Goal: Information Seeking & Learning: Learn about a topic

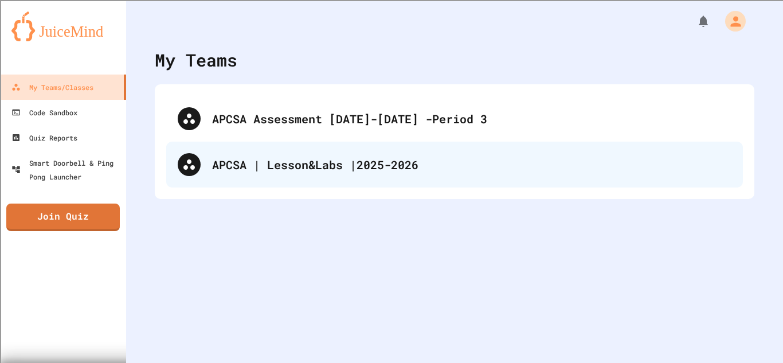
click at [350, 167] on div "APCSA | Lesson&Labs |2025-2026" at bounding box center [471, 164] width 519 height 17
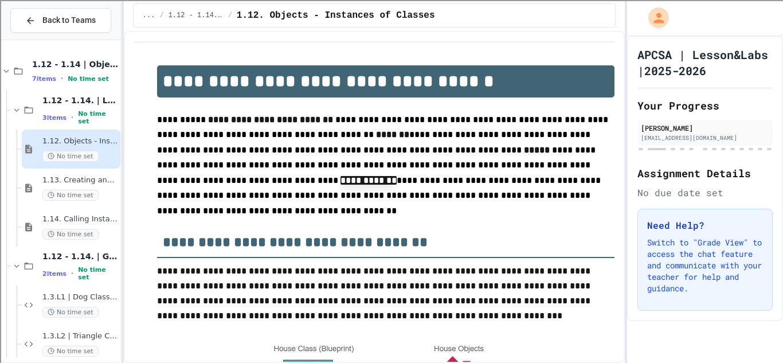
scroll to position [36, 0]
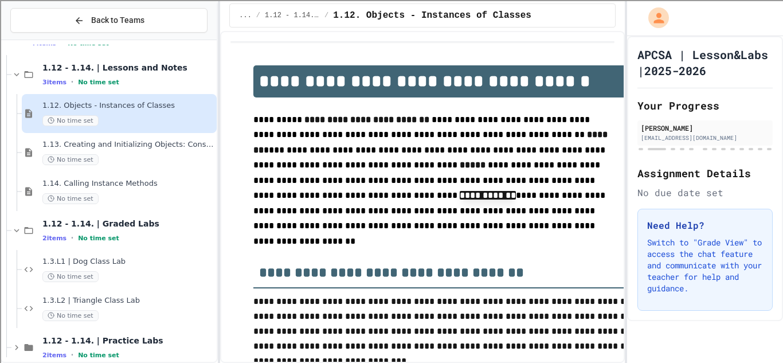
click at [214, 160] on div "**********" at bounding box center [391, 181] width 783 height 363
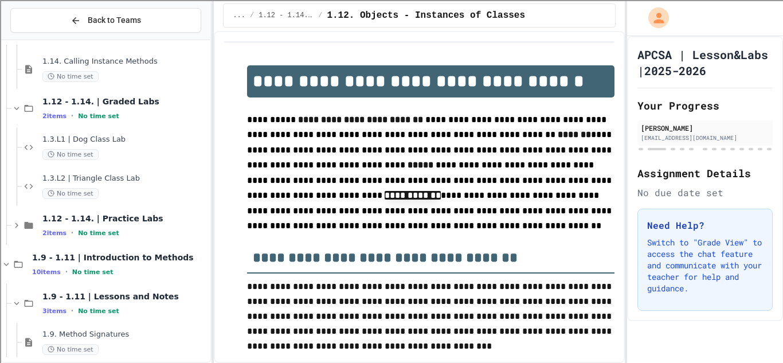
scroll to position [163, 0]
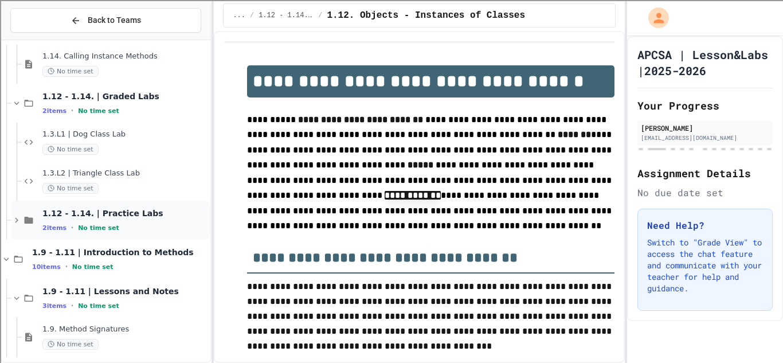
click at [153, 231] on div "2 items • No time set" at bounding box center [125, 227] width 166 height 9
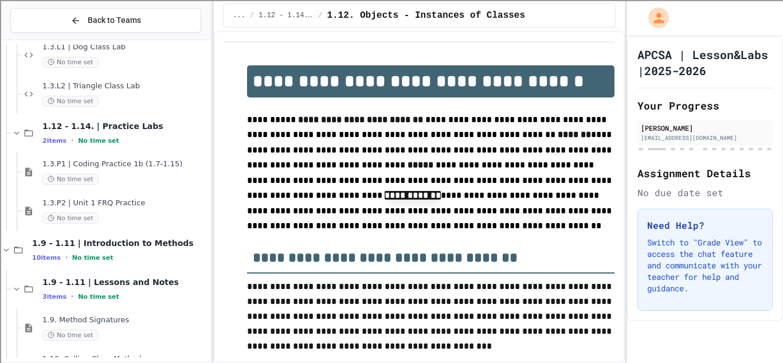
scroll to position [251, 0]
click at [143, 166] on span "1.3.P1 | Coding Practice 1b (1.7-1.15)" at bounding box center [125, 163] width 166 height 10
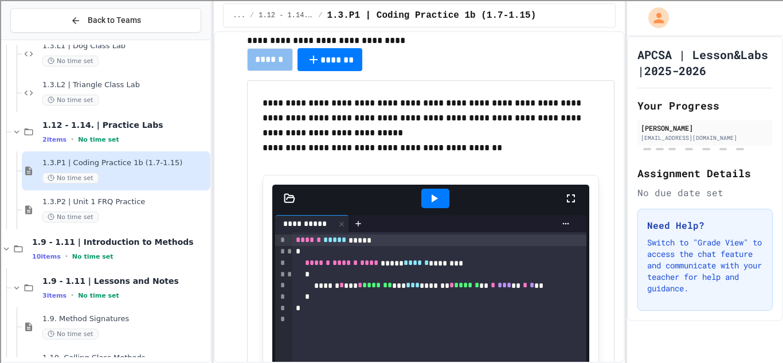
scroll to position [96, 0]
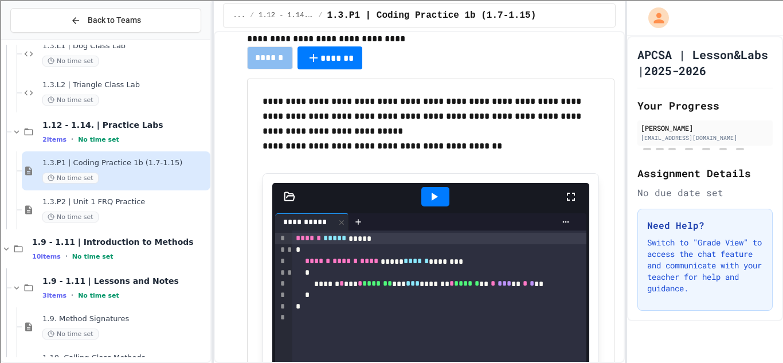
drag, startPoint x: 384, startPoint y: 97, endPoint x: 439, endPoint y: 97, distance: 54.4
click at [439, 97] on p "**********" at bounding box center [430, 116] width 336 height 45
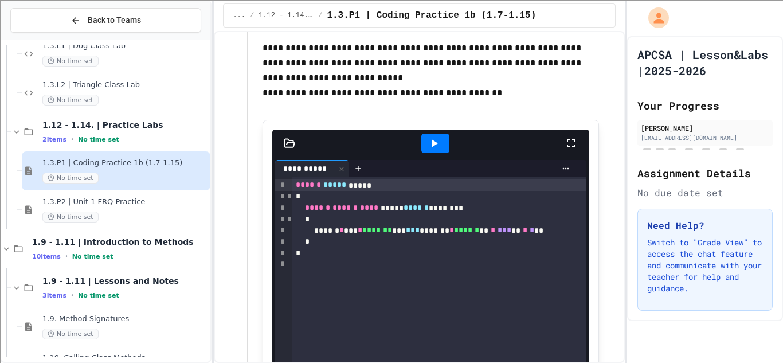
scroll to position [132, 0]
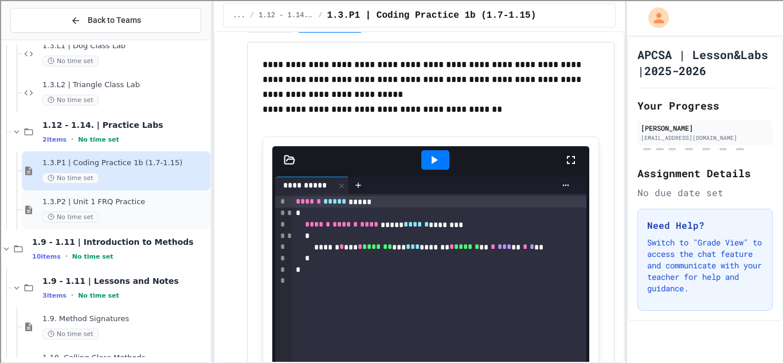
click at [179, 204] on span "1.3.P2 | Unit 1 FRQ Practice" at bounding box center [125, 202] width 166 height 10
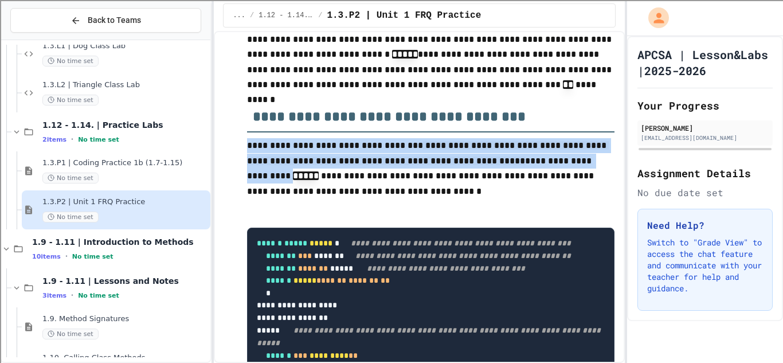
drag, startPoint x: 401, startPoint y: 147, endPoint x: 450, endPoint y: 162, distance: 50.9
click at [450, 162] on p "**********" at bounding box center [430, 168] width 367 height 61
click at [450, 162] on span "**********" at bounding box center [428, 152] width 362 height 23
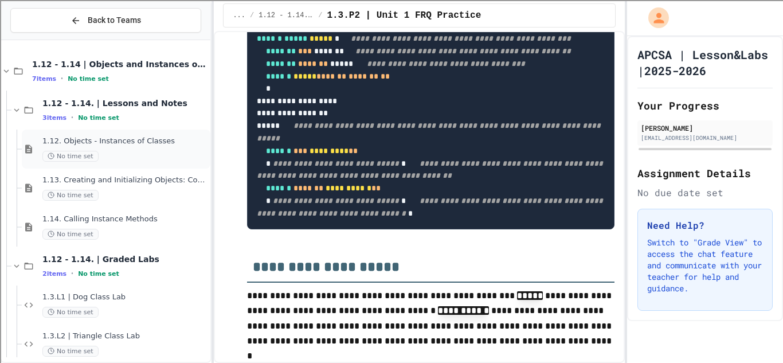
click at [160, 147] on div "1.12. Objects - Instances of Classes No time set" at bounding box center [125, 148] width 166 height 25
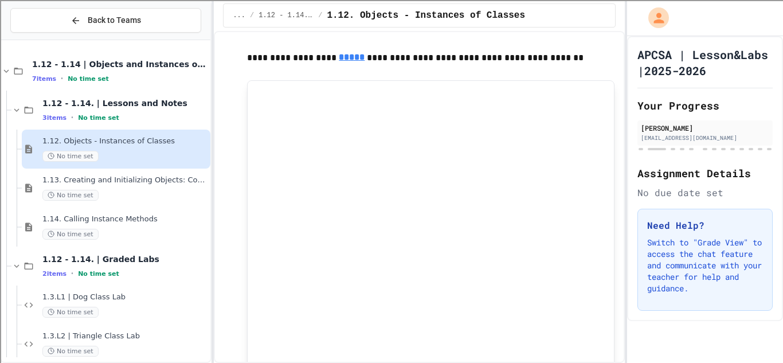
scroll to position [783, 0]
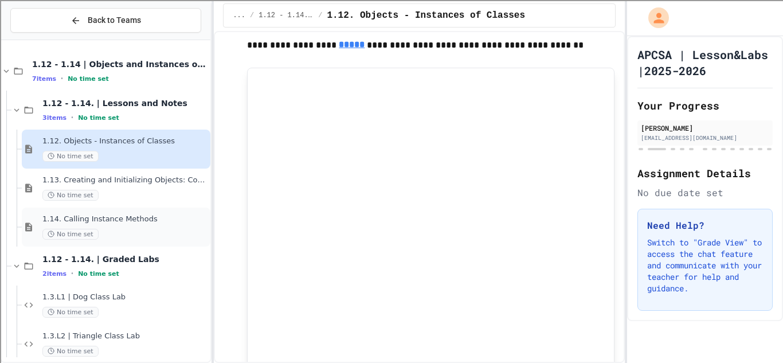
click at [111, 220] on span "1.14. Calling Instance Methods" at bounding box center [125, 219] width 166 height 10
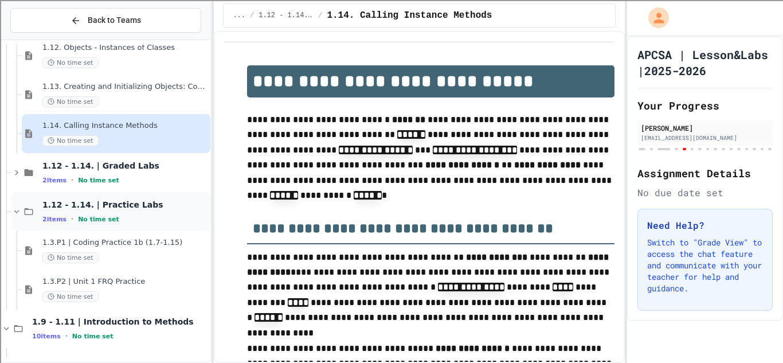
click at [103, 207] on span "1.12 - 1.14. | Practice Labs" at bounding box center [125, 204] width 166 height 10
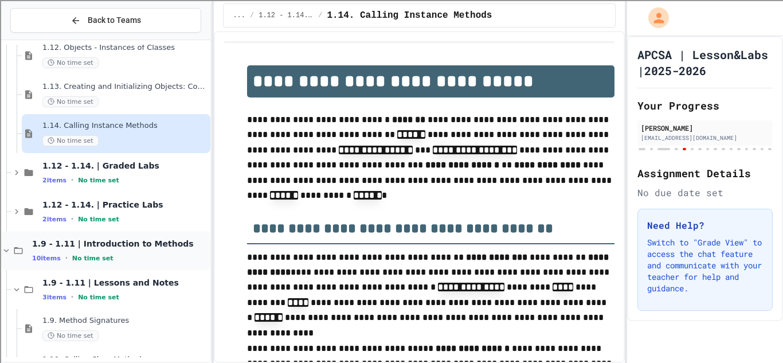
click at [138, 247] on span "1.9 - 1.11 | Introduction to Methods" at bounding box center [120, 243] width 176 height 10
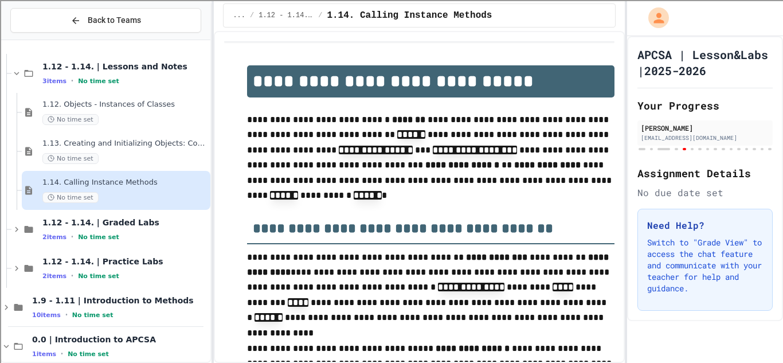
scroll to position [36, 0]
click at [144, 295] on div "1.9 - 1.11 | Introduction to Methods 10 items • No time set" at bounding box center [105, 307] width 209 height 39
click at [119, 261] on span "1.12 - 1.14. | Practice Labs" at bounding box center [125, 262] width 166 height 10
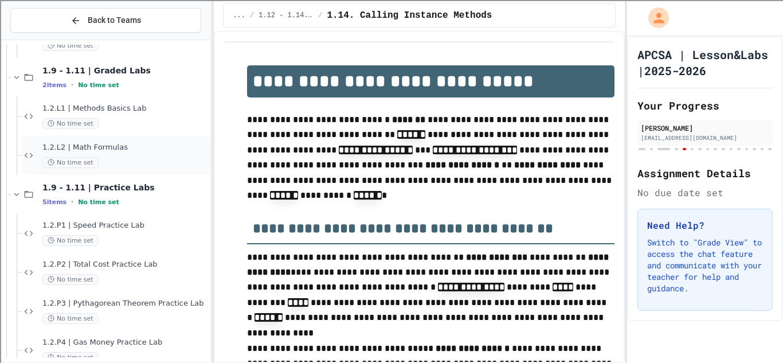
scroll to position [537, 0]
click at [83, 235] on div "1.2.P1 | Speed Practice Lab No time set" at bounding box center [125, 234] width 166 height 25
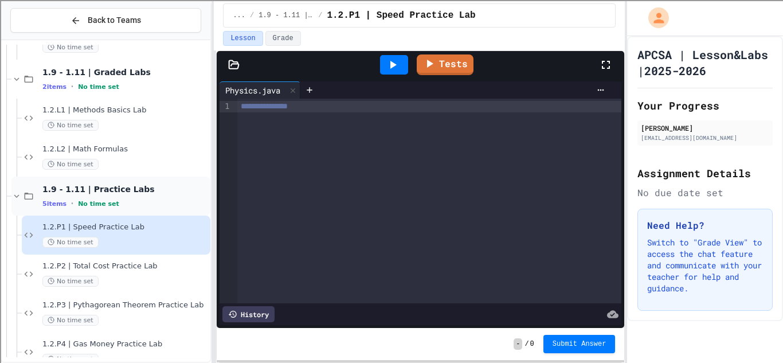
click at [130, 213] on div "1.9 - 1.11 | Practice Labs 5 items • No time set" at bounding box center [110, 195] width 199 height 39
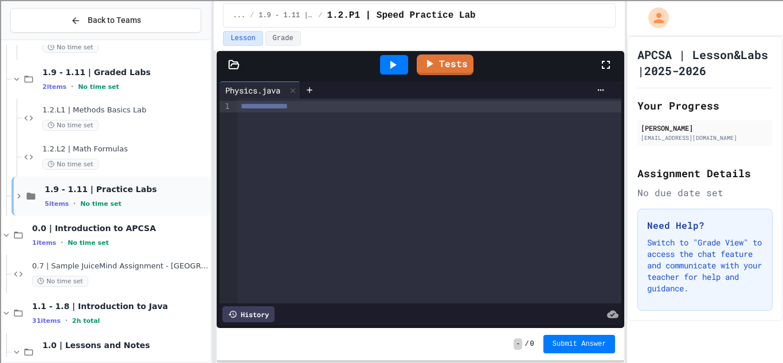
click at [130, 203] on div "5 items • No time set" at bounding box center [126, 203] width 163 height 9
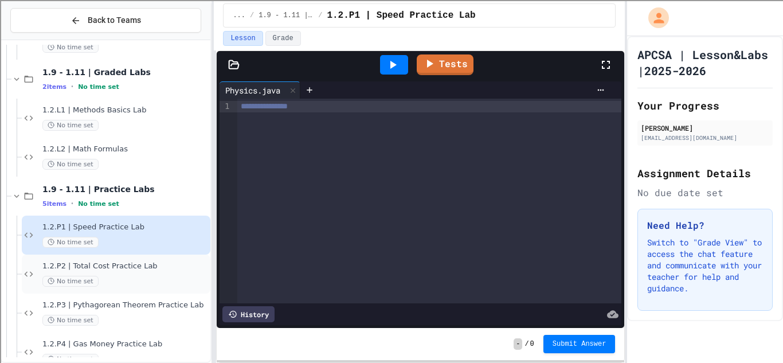
click at [130, 288] on div "1.2.P2 | Total Cost Practice Lab No time set" at bounding box center [116, 273] width 189 height 39
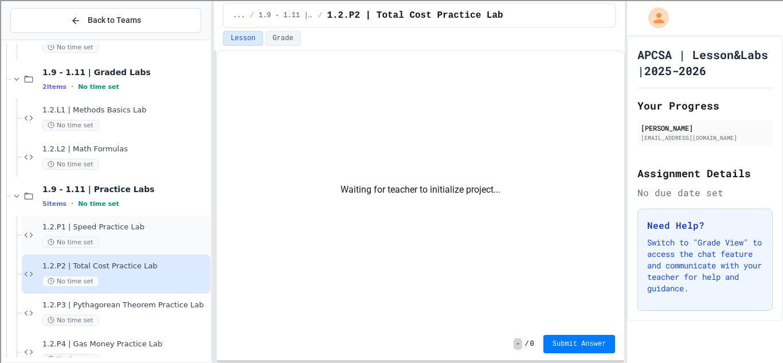
click at [152, 229] on span "1.2.P1 | Speed Practice Lab" at bounding box center [125, 227] width 166 height 10
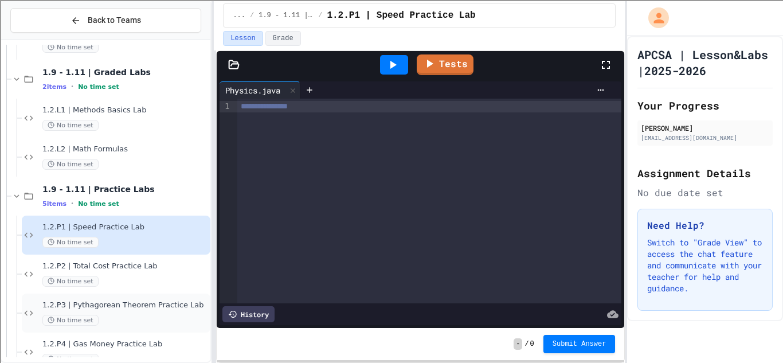
click at [166, 310] on div "1.2.P3 | Pythagorean Theorem Practice Lab No time set" at bounding box center [125, 312] width 166 height 25
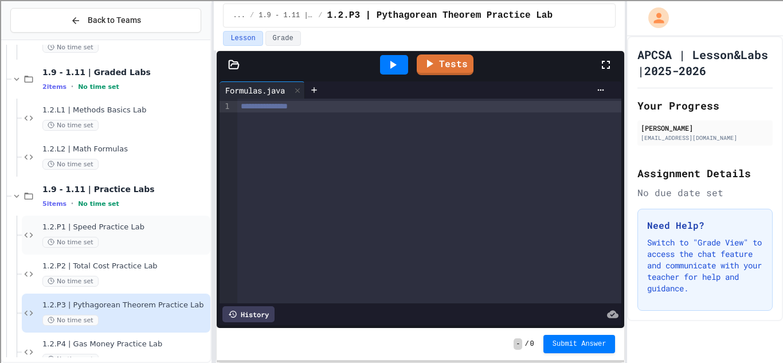
click at [150, 221] on div "1.2.P1 | Speed Practice Lab No time set" at bounding box center [116, 234] width 189 height 39
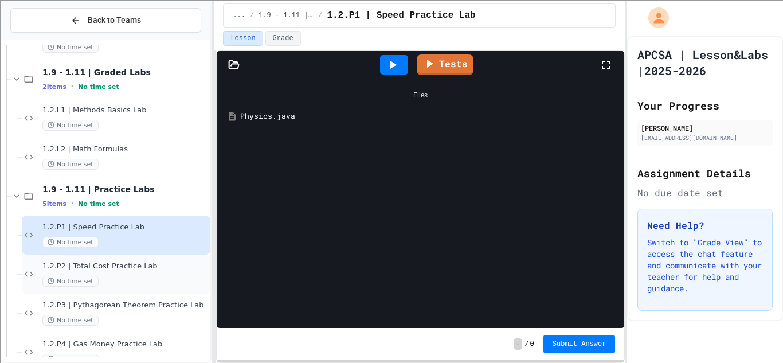
click at [81, 262] on span "1.2.P2 | Total Cost Practice Lab" at bounding box center [125, 266] width 166 height 10
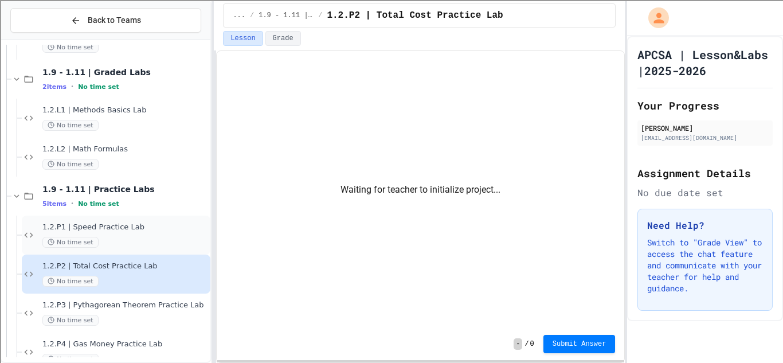
click at [119, 240] on div "No time set" at bounding box center [125, 242] width 166 height 11
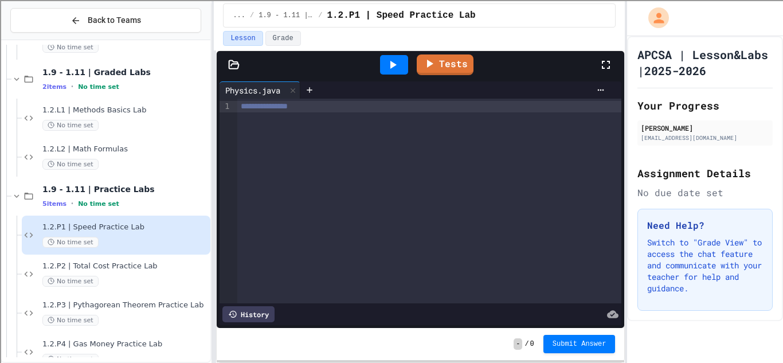
click at [315, 117] on div "**********" at bounding box center [429, 201] width 384 height 205
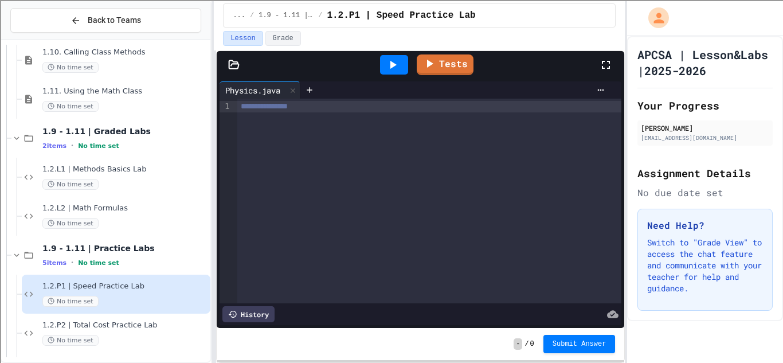
scroll to position [478, 0]
click at [530, 60] on div "Tests" at bounding box center [425, 64] width 348 height 31
click at [288, 34] on button "Grade" at bounding box center [283, 38] width 36 height 15
click at [246, 40] on button "Lesson" at bounding box center [243, 38] width 40 height 15
click at [117, 210] on span "1.2.L2 | Math Formulas" at bounding box center [125, 209] width 166 height 10
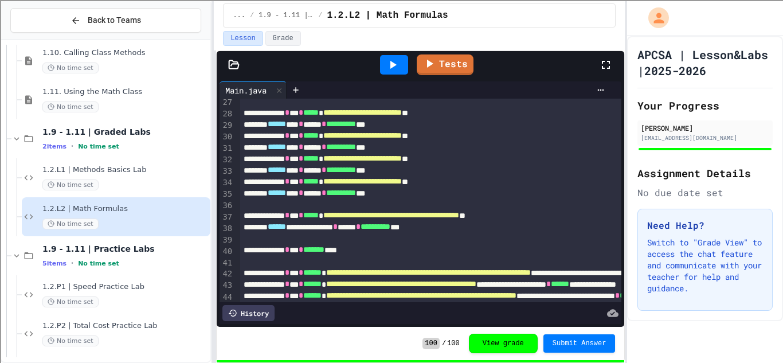
scroll to position [311, 0]
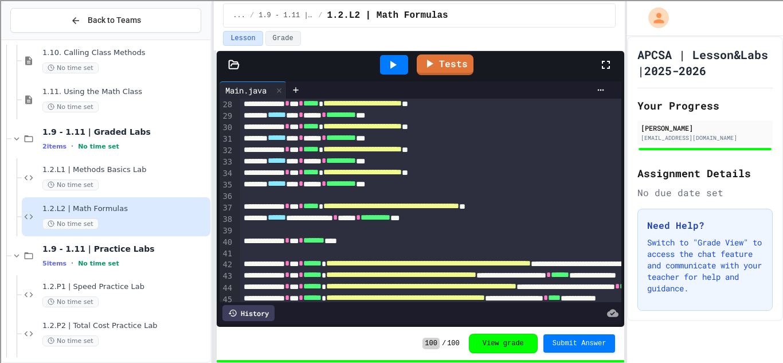
click at [161, 18] on button "Back to Teams" at bounding box center [105, 20] width 191 height 25
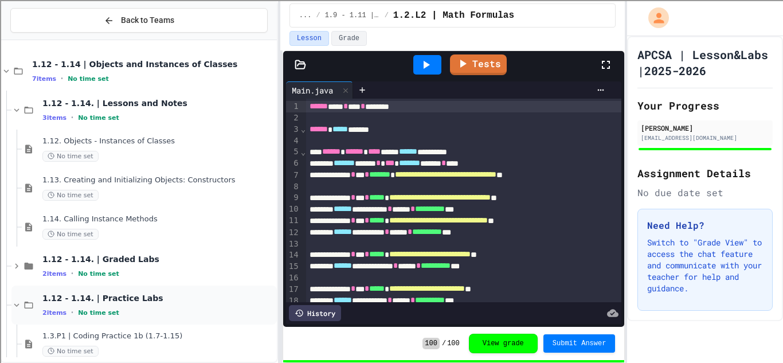
click at [214, 309] on div "2 items • No time set" at bounding box center [158, 312] width 232 height 9
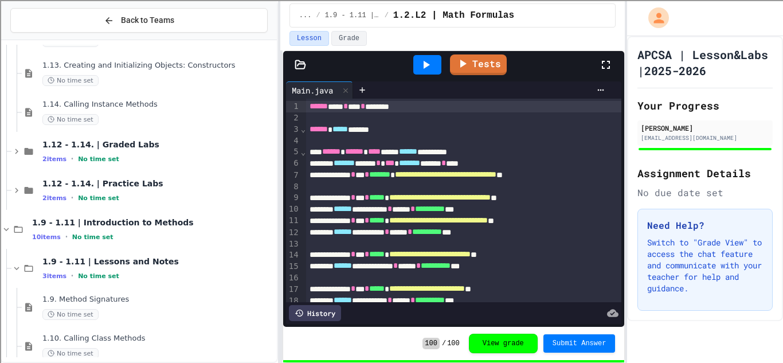
scroll to position [127, 0]
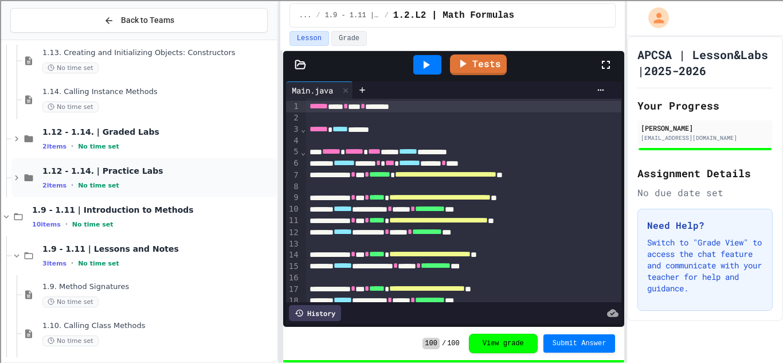
click at [211, 183] on div "2 items • No time set" at bounding box center [158, 184] width 232 height 9
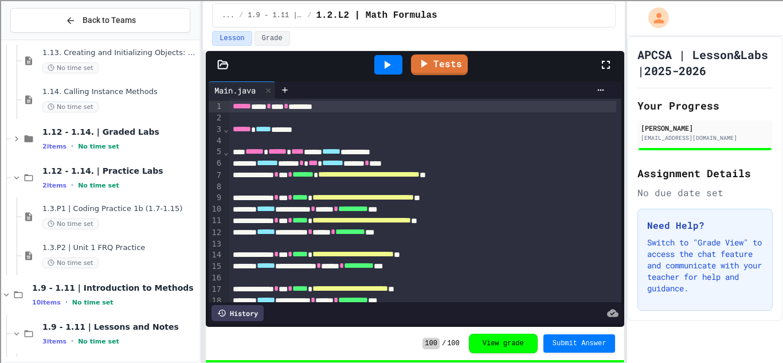
click at [199, 54] on div "**********" at bounding box center [391, 181] width 783 height 363
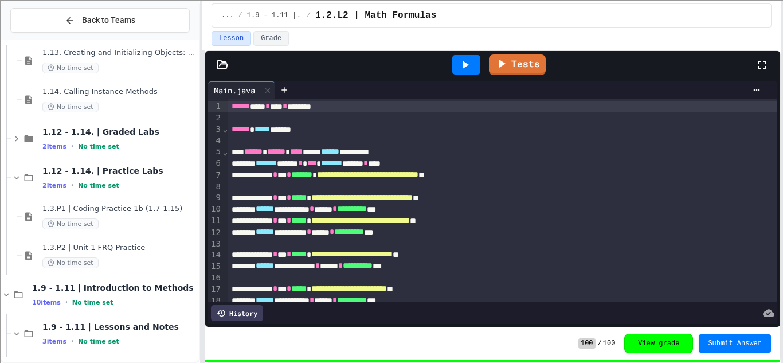
click at [782, 134] on div "**********" at bounding box center [391, 181] width 783 height 363
click at [766, 64] on icon at bounding box center [762, 65] width 14 height 14
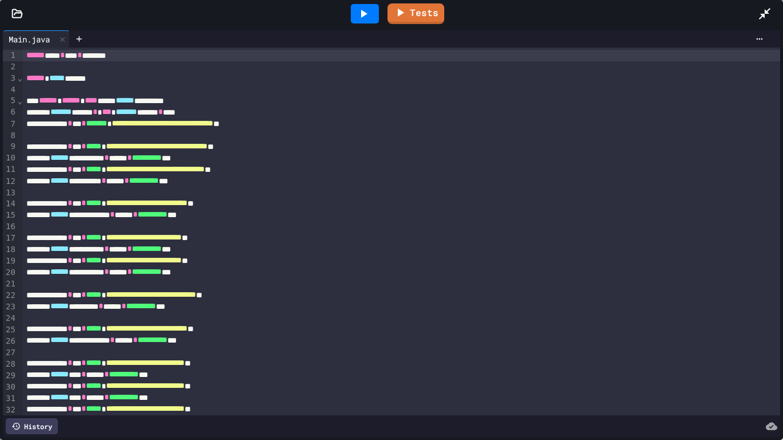
click at [772, 9] on div at bounding box center [770, 13] width 25 height 31
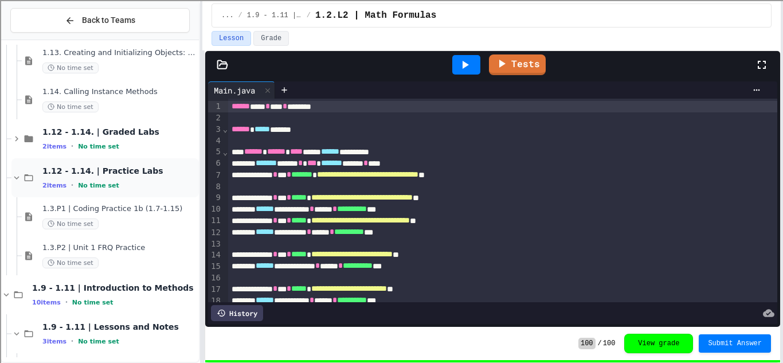
click at [128, 186] on div "2 items • No time set" at bounding box center [119, 184] width 154 height 9
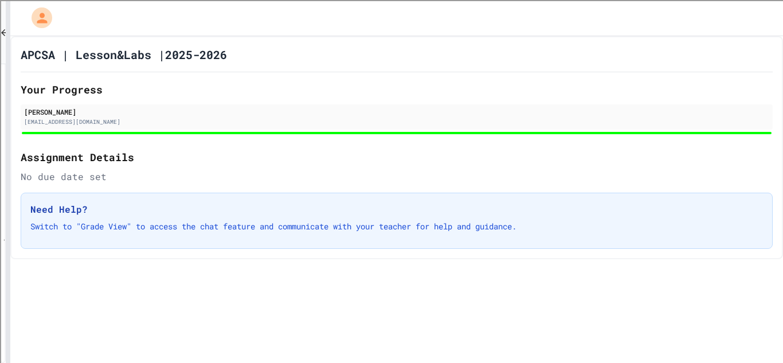
click at [2, 73] on div "**********" at bounding box center [391, 181] width 783 height 363
click at [105, 76] on div "APCSA | Lesson&Labs |2025-2026 Your Progress [PERSON_NAME] [EMAIL_ADDRESS][DOMA…" at bounding box center [396, 147] width 771 height 223
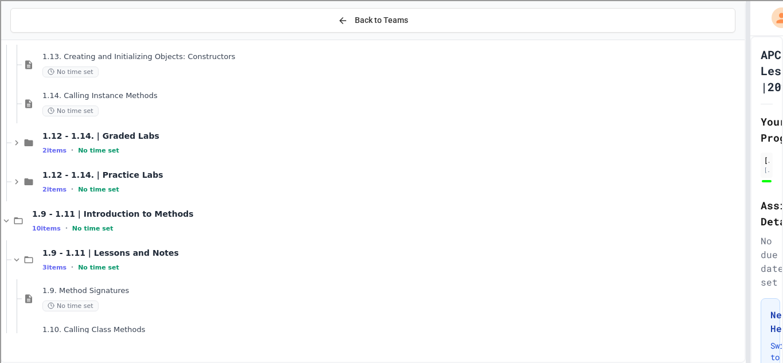
click at [752, 74] on div "**********" at bounding box center [391, 181] width 783 height 363
click at [270, 185] on div "2 items • No time set" at bounding box center [394, 189] width 704 height 9
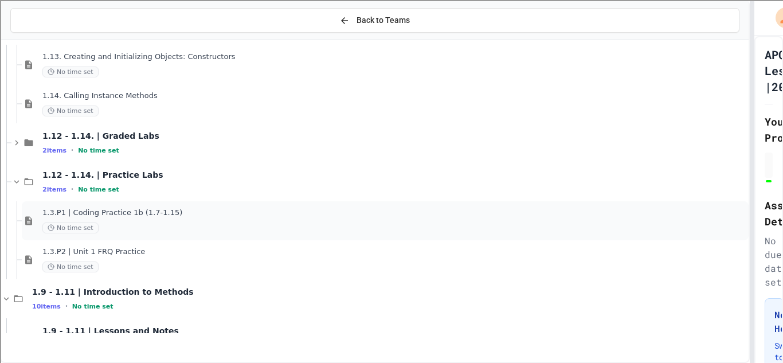
click at [211, 223] on div "No time set" at bounding box center [394, 227] width 704 height 11
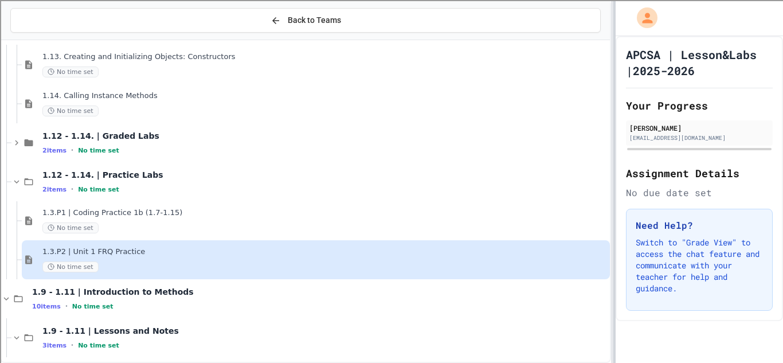
click at [615, 148] on div at bounding box center [614, 181] width 2 height 363
click at [432, 219] on div "1.3.P1 | Coding Practice 1b (1.7-1.15) No time set" at bounding box center [325, 220] width 566 height 25
click at [391, 266] on div "No time set" at bounding box center [325, 266] width 566 height 11
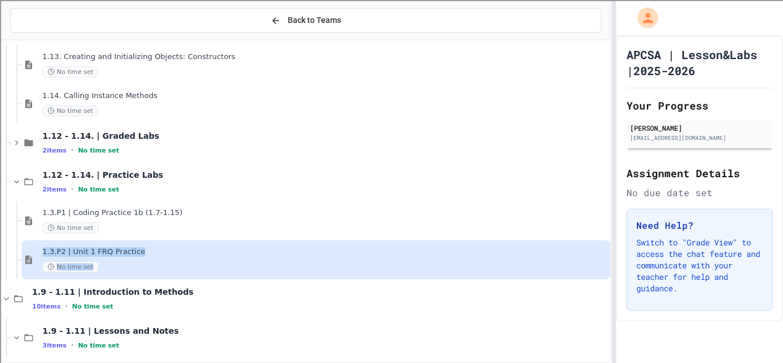
click at [391, 266] on div "No time set" at bounding box center [325, 266] width 566 height 11
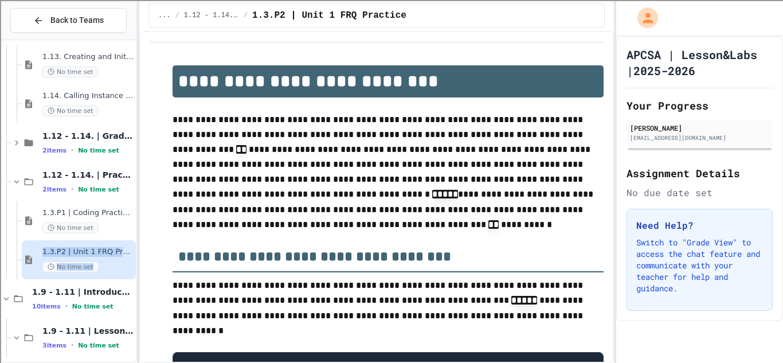
scroll to position [276, 0]
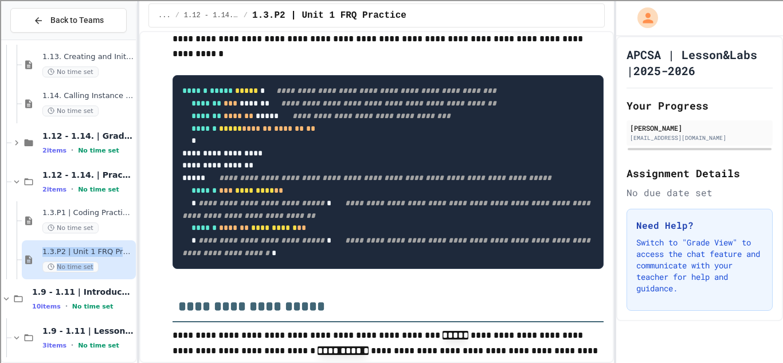
click at [612, 72] on div "**********" at bounding box center [376, 197] width 474 height 332
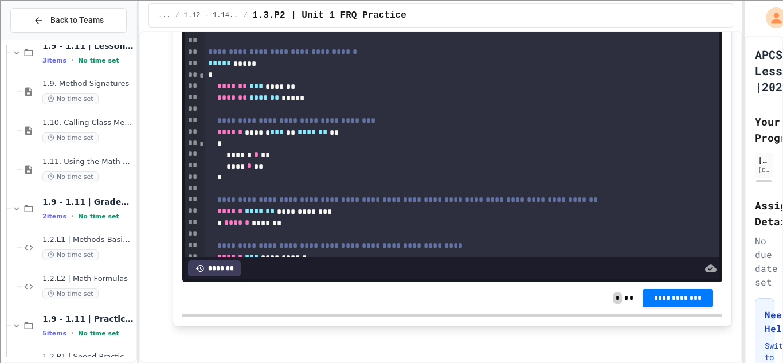
scroll to position [412, 0]
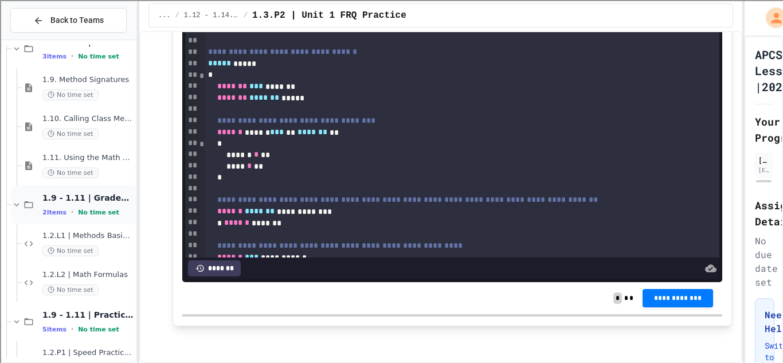
click at [42, 218] on div "1.9 - 1.11 | Graded Labs 2 items • No time set" at bounding box center [73, 204] width 124 height 39
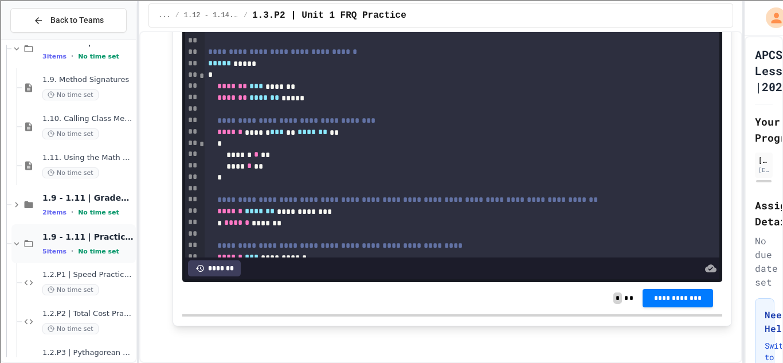
click at [89, 240] on span "1.9 - 1.11 | Practice Labs" at bounding box center [87, 236] width 91 height 10
click at [93, 217] on div "1.9 - 1.11 | Graded Labs 2 items • No time set" at bounding box center [73, 204] width 124 height 39
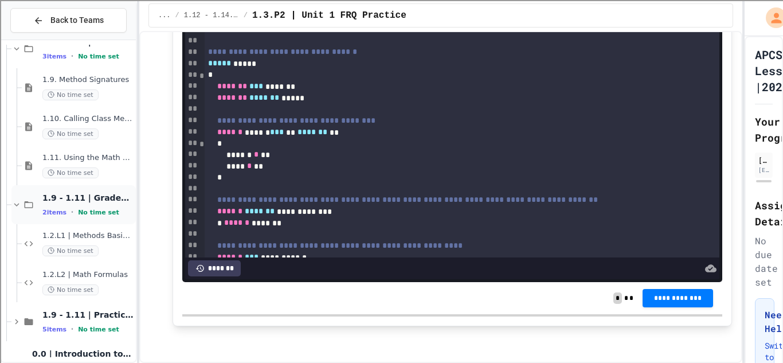
click at [95, 213] on span "No time set" at bounding box center [98, 212] width 41 height 7
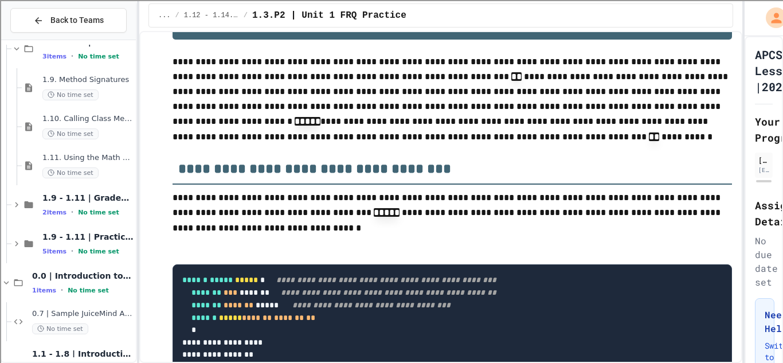
scroll to position [60, 0]
